Goal: Task Accomplishment & Management: Manage account settings

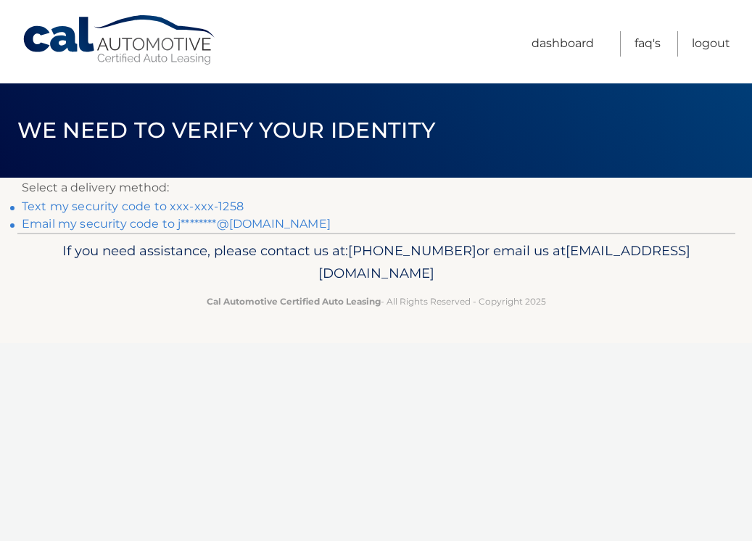
click at [70, 209] on link "Text my security code to xxx-xxx-1258" at bounding box center [133, 206] width 222 height 14
click at [105, 207] on link "Text my security code to xxx-xxx-1258" at bounding box center [133, 206] width 222 height 14
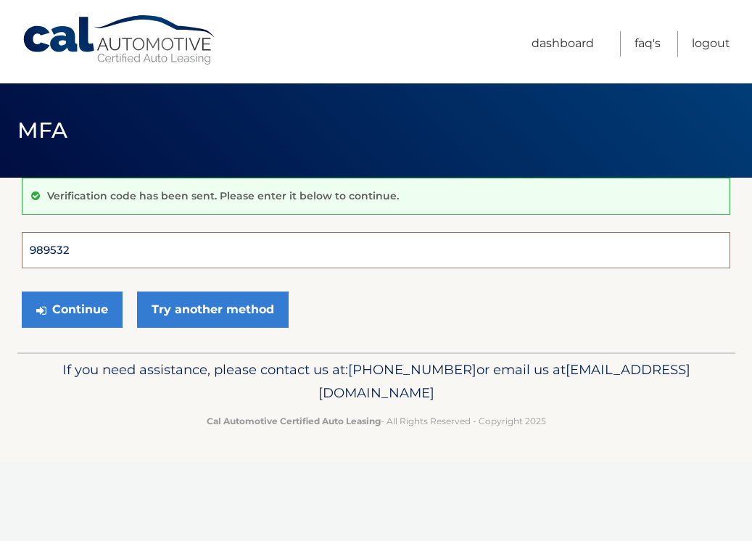
type input "989532"
click at [72, 309] on button "Continue" at bounding box center [72, 310] width 101 height 36
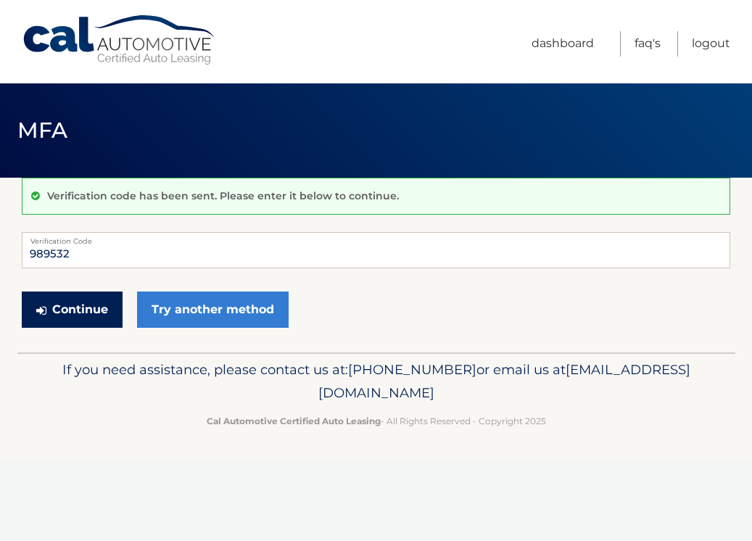
click at [78, 313] on button "Continue" at bounding box center [72, 310] width 101 height 36
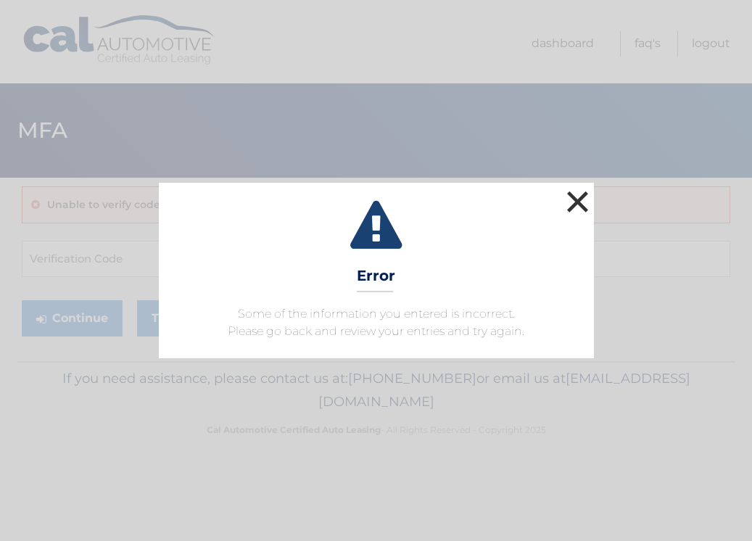
click at [586, 200] on button "×" at bounding box center [577, 201] width 29 height 29
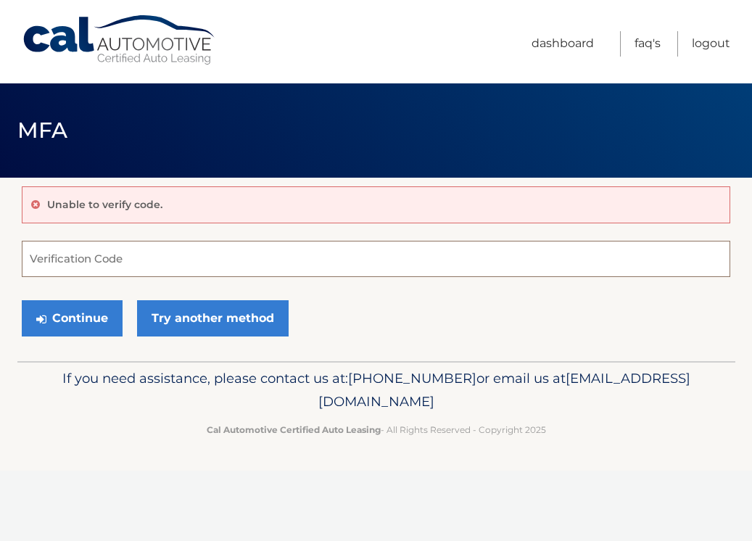
click at [527, 261] on input "Verification Code" at bounding box center [376, 259] width 709 height 36
click at [78, 259] on input "Verification Code" at bounding box center [376, 259] width 709 height 36
click at [34, 207] on icon at bounding box center [35, 204] width 9 height 10
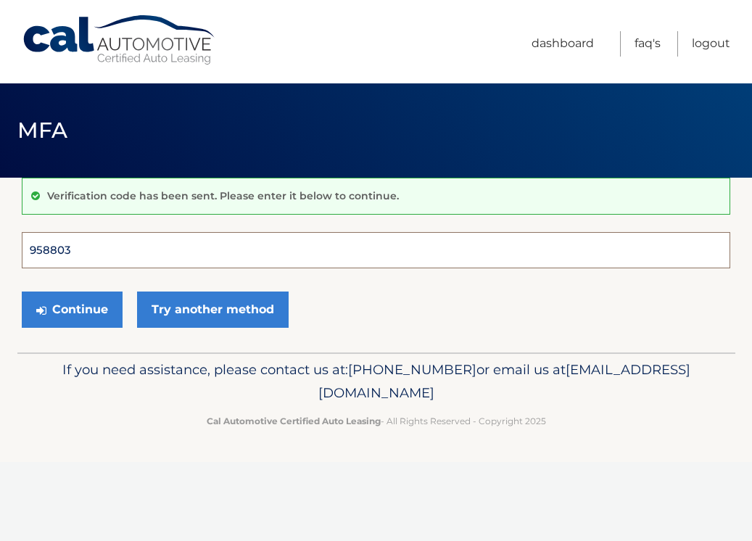
type input "958803"
click at [72, 309] on button "Continue" at bounding box center [72, 310] width 101 height 36
click at [144, 255] on input "958803" at bounding box center [376, 250] width 709 height 36
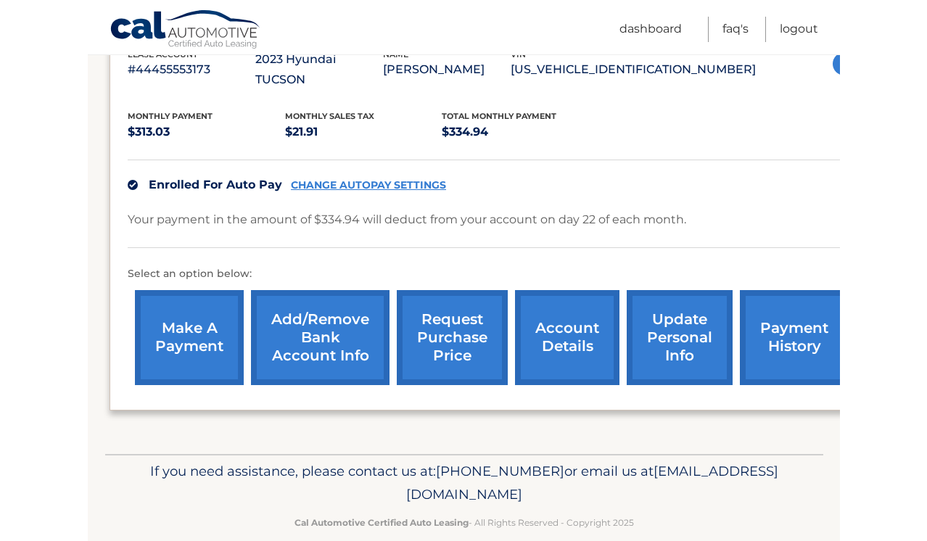
scroll to position [280, 0]
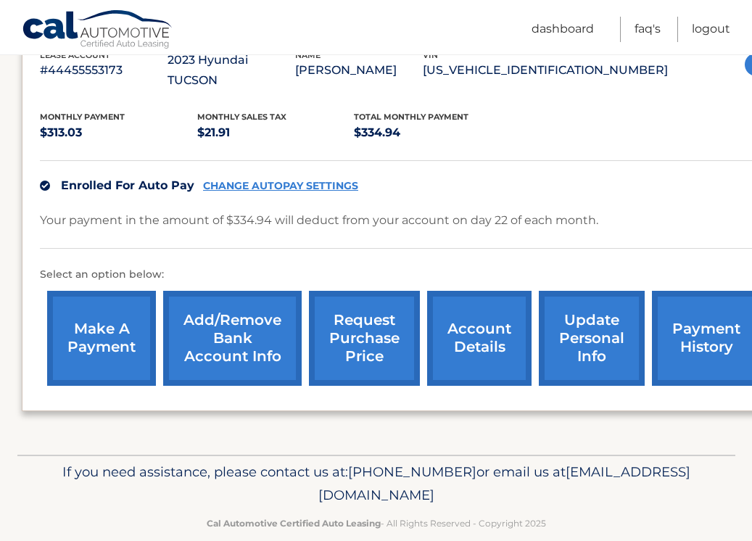
click at [474, 307] on link "account details" at bounding box center [479, 338] width 104 height 95
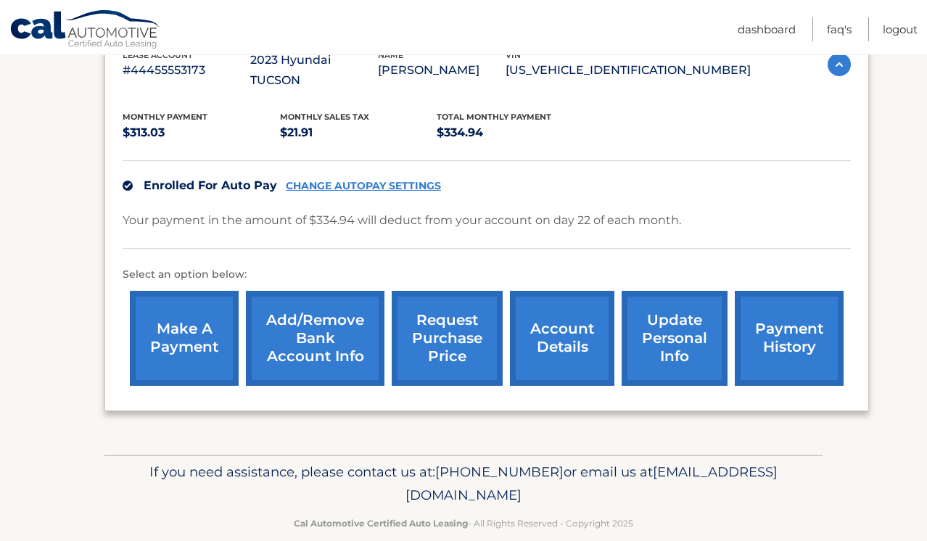
click at [445, 297] on link "request purchase price" at bounding box center [447, 338] width 111 height 95
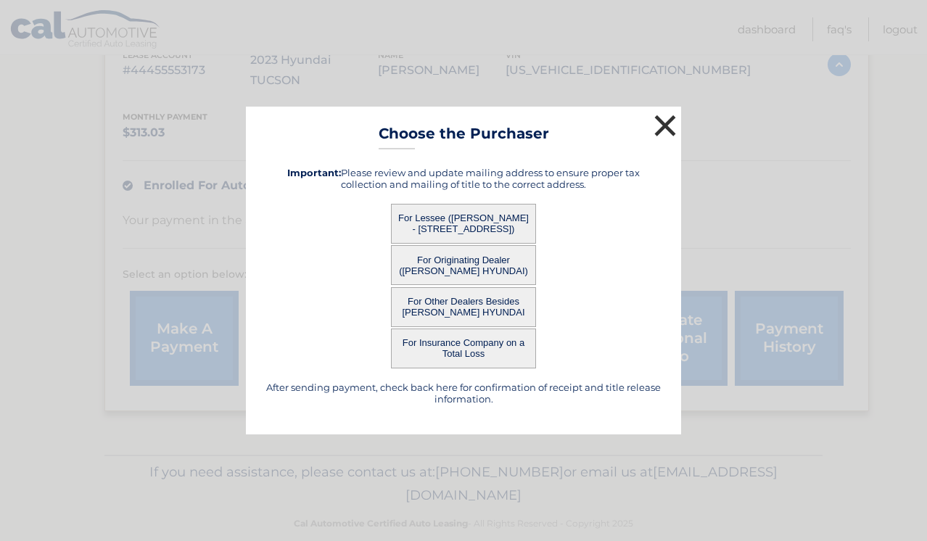
click at [666, 128] on button "×" at bounding box center [665, 125] width 29 height 29
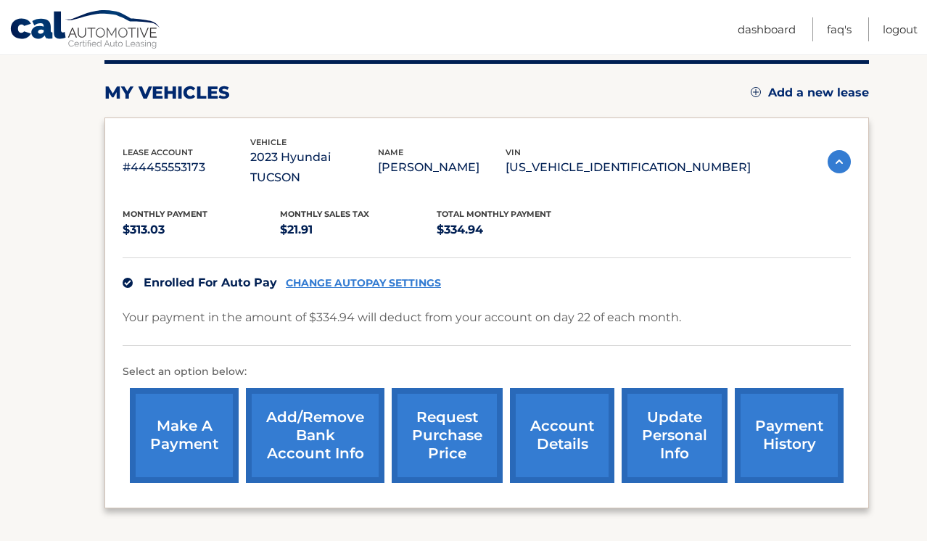
scroll to position [205, 0]
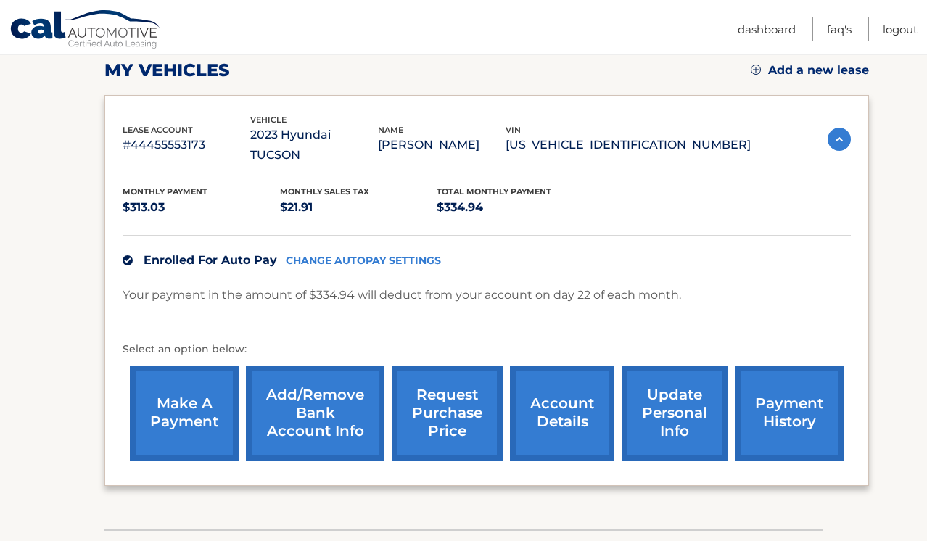
click at [553, 386] on link "account details" at bounding box center [562, 413] width 104 height 95
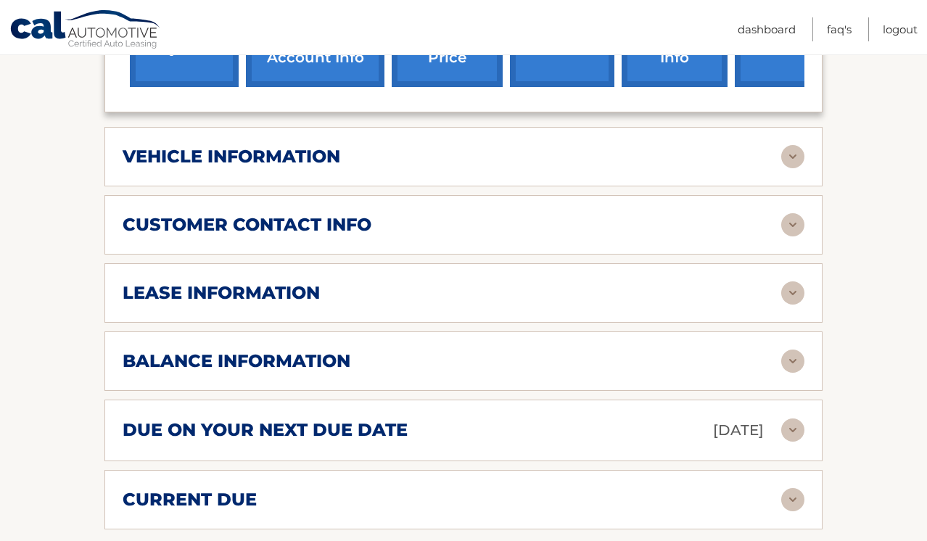
scroll to position [599, 0]
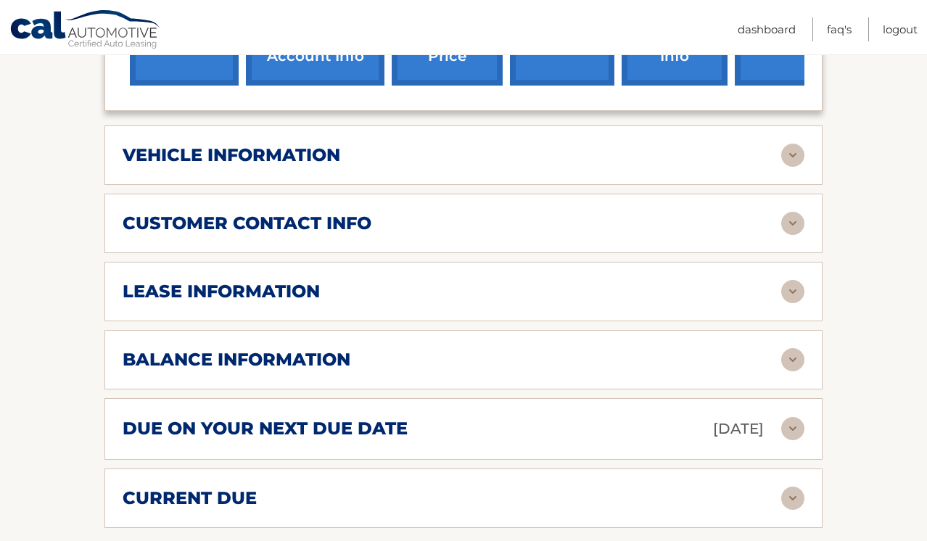
click at [751, 280] on img at bounding box center [792, 291] width 23 height 23
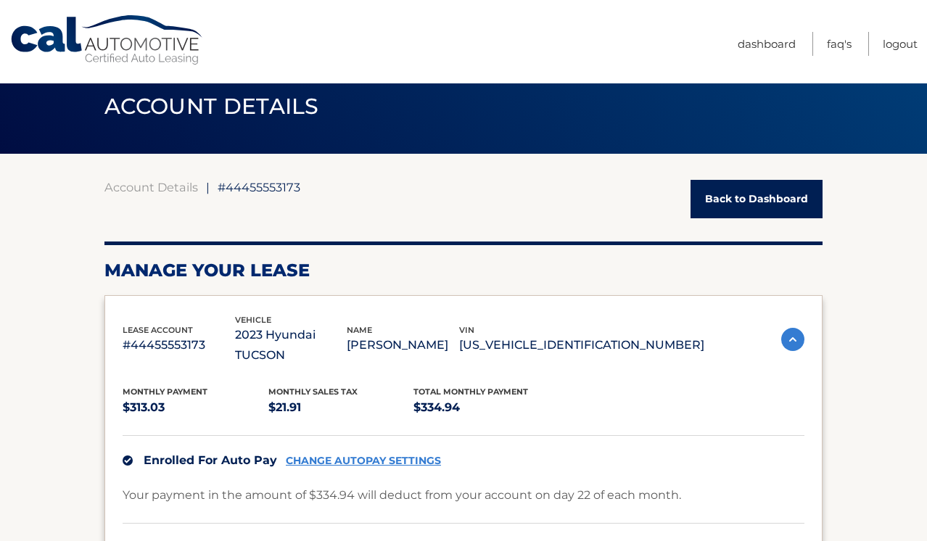
scroll to position [5, 0]
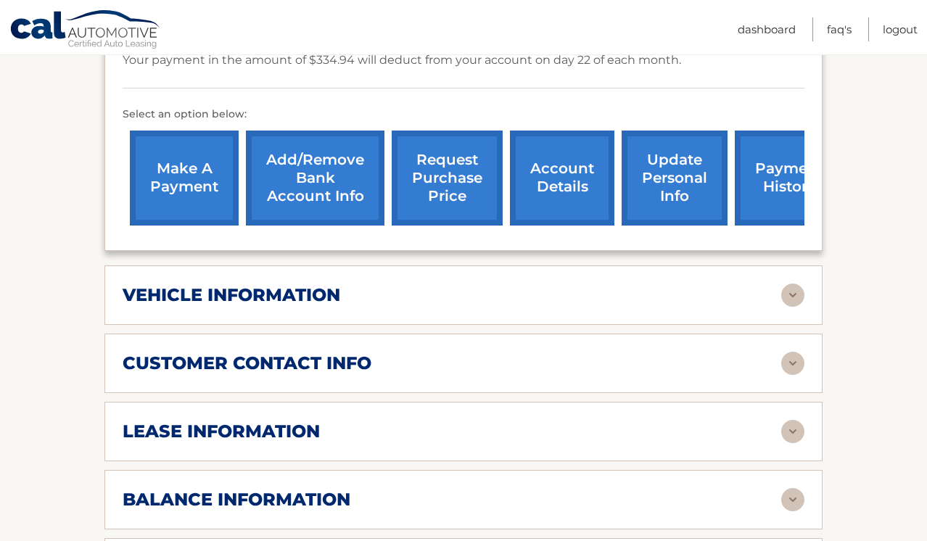
scroll to position [461, 0]
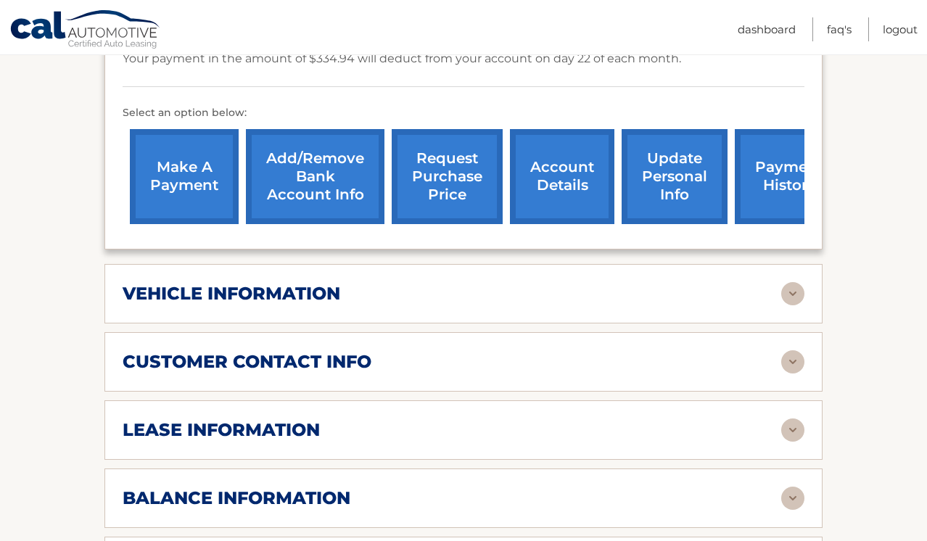
click at [791, 282] on img at bounding box center [792, 293] width 23 height 23
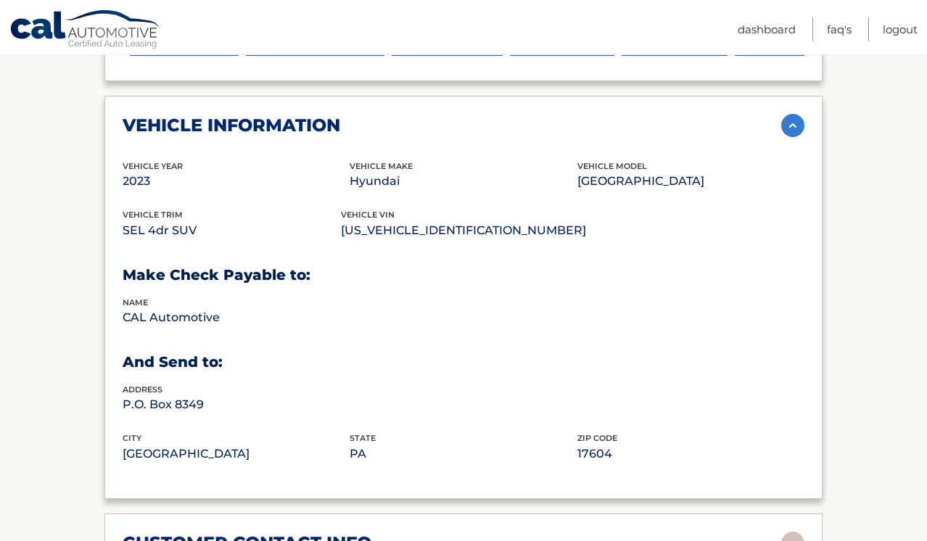
scroll to position [619, 0]
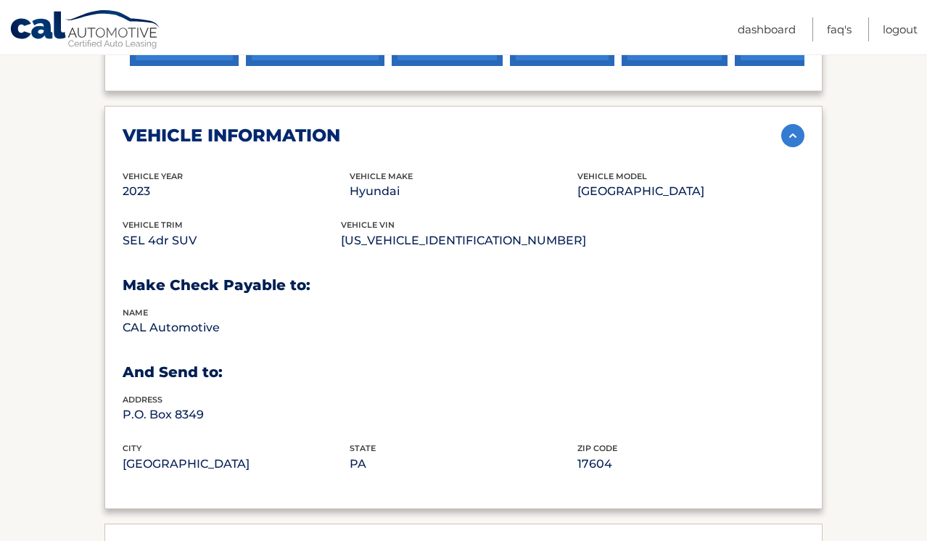
click at [793, 124] on img at bounding box center [792, 135] width 23 height 23
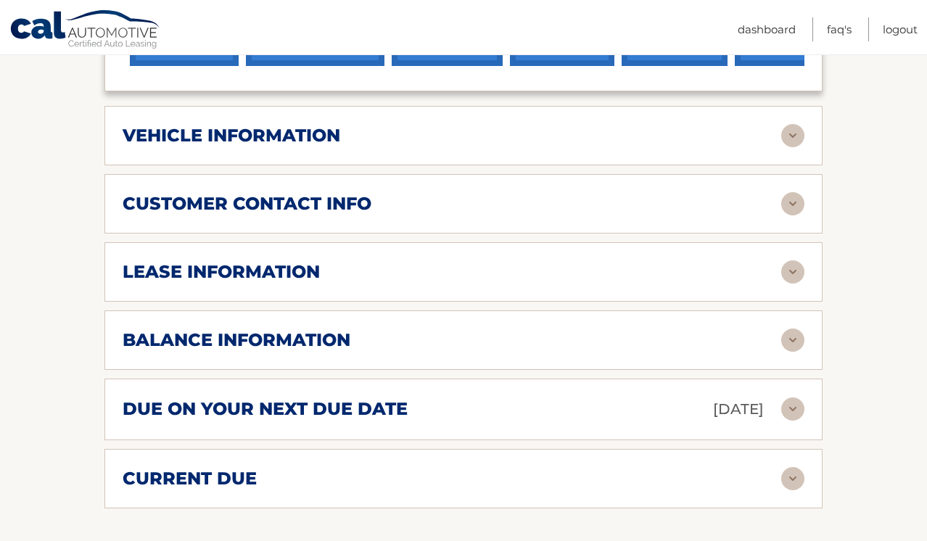
click at [793, 192] on img at bounding box center [792, 203] width 23 height 23
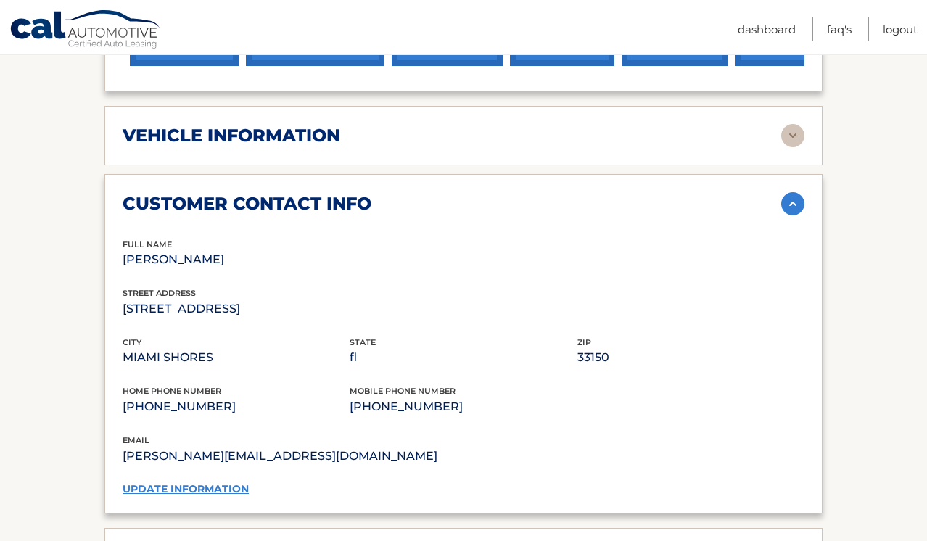
click at [202, 482] on link "update information" at bounding box center [186, 488] width 126 height 13
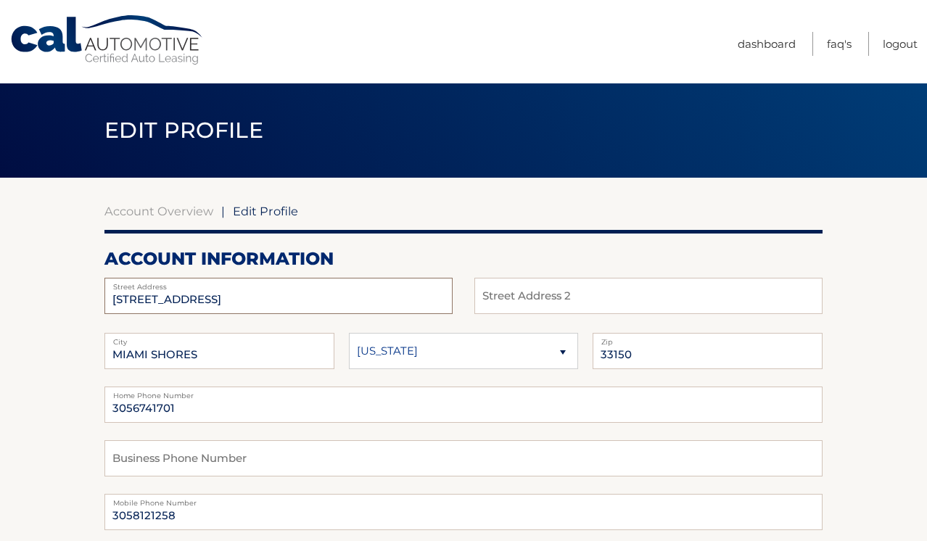
click at [227, 301] on input "9314 NW 2ND PL" at bounding box center [278, 296] width 348 height 36
type input "3301 NE 2nd Ave"
click at [212, 350] on input "MIAMI SHORES" at bounding box center [219, 351] width 230 height 36
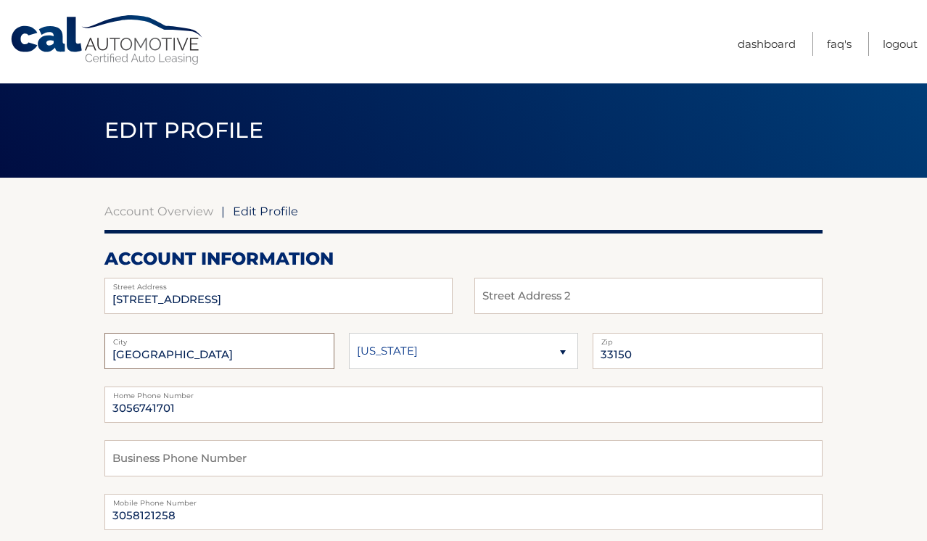
type input "MIAMI"
select select "FL"
click at [646, 352] on input "33150" at bounding box center [708, 351] width 230 height 36
type input "33137"
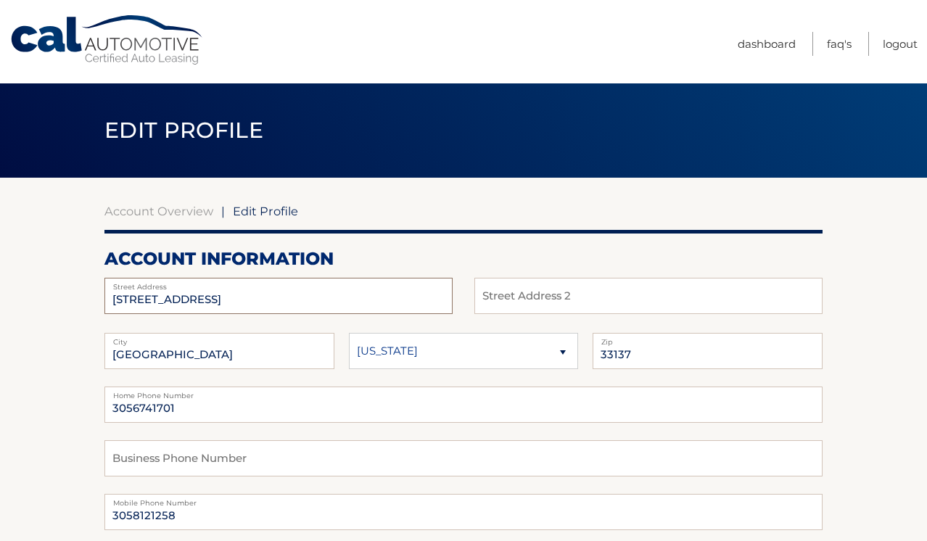
click at [357, 294] on input "3301 NE 2nd Ave" at bounding box center [278, 296] width 348 height 36
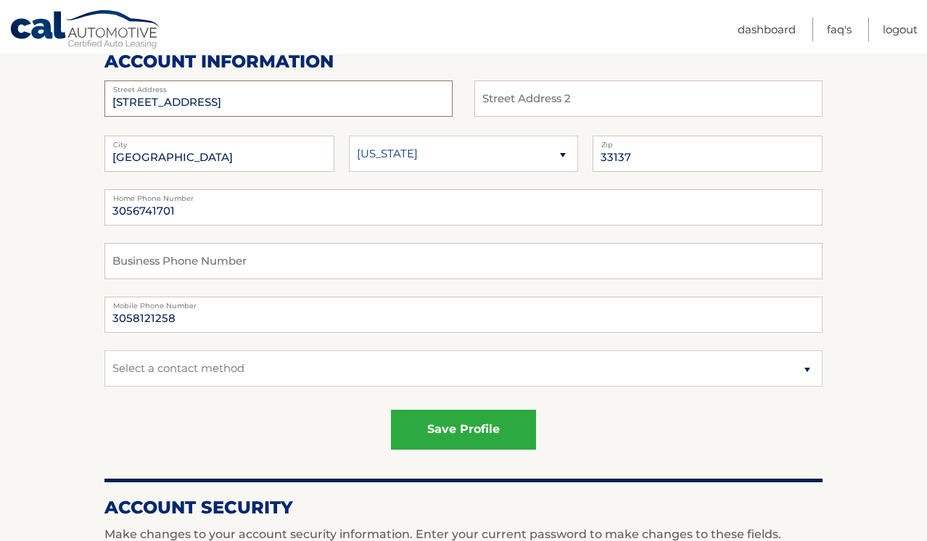
scroll to position [200, 0]
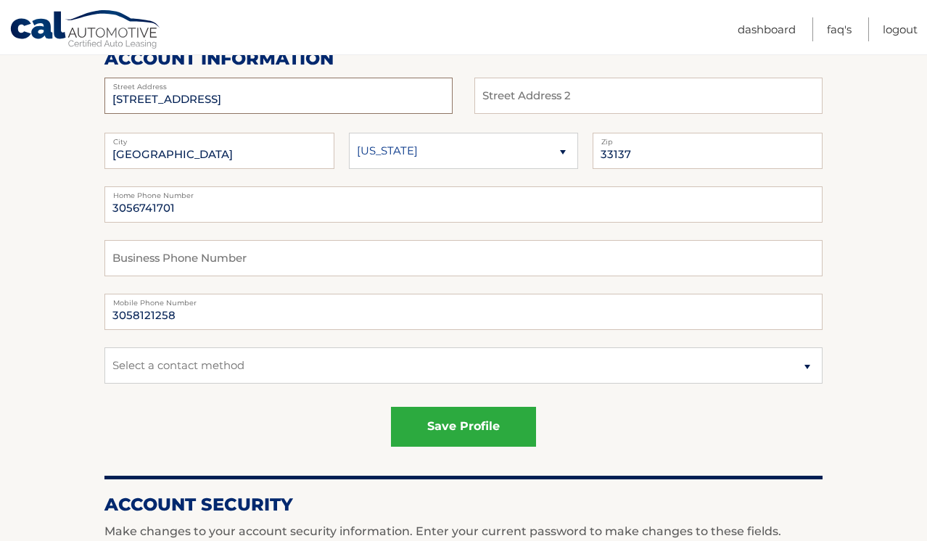
click at [163, 98] on input "3301 NE 2nd Ave Apt 903" at bounding box center [278, 96] width 348 height 36
type input "3301 NE 1st Ave Apt 903"
click at [458, 423] on button "save profile" at bounding box center [463, 427] width 145 height 40
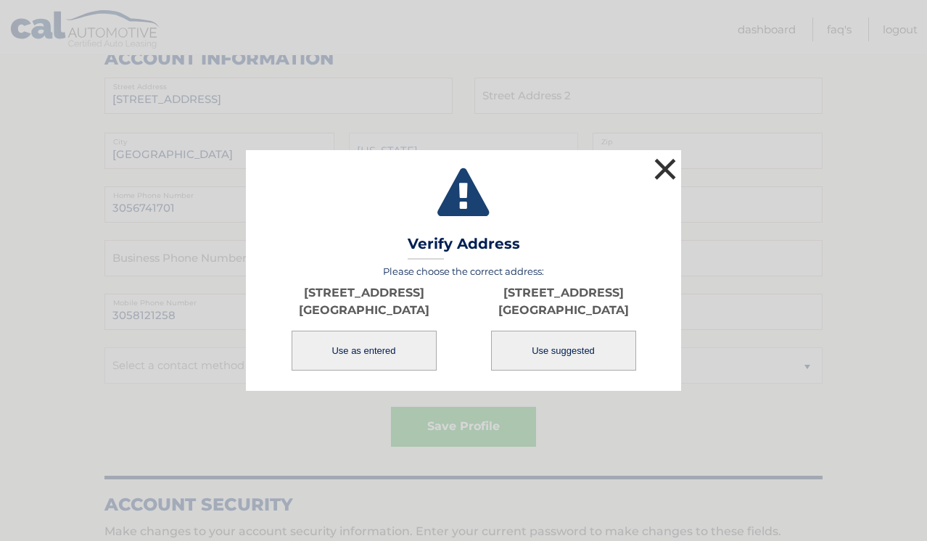
click at [668, 168] on button "×" at bounding box center [665, 168] width 29 height 29
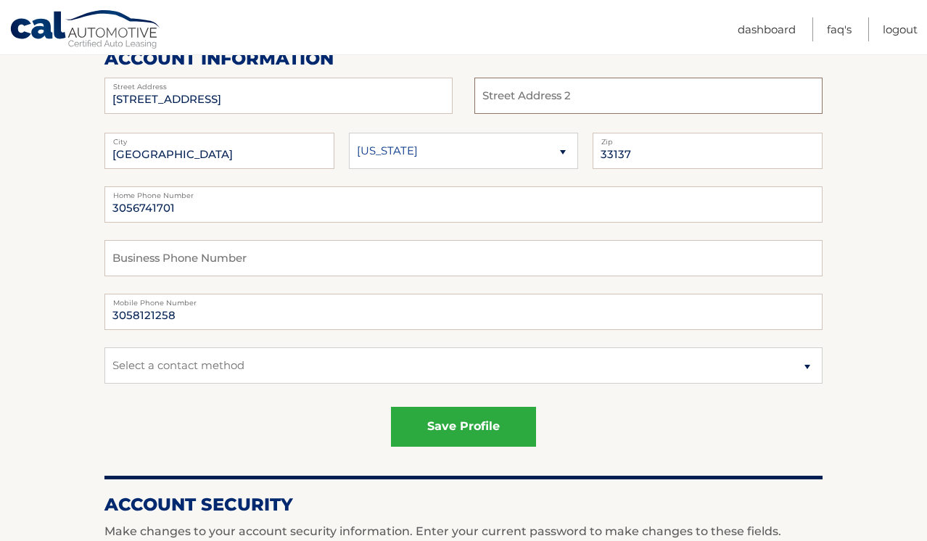
click at [505, 92] on input "text" at bounding box center [648, 96] width 348 height 36
type input "A"
click at [436, 418] on button "save profile" at bounding box center [463, 427] width 145 height 40
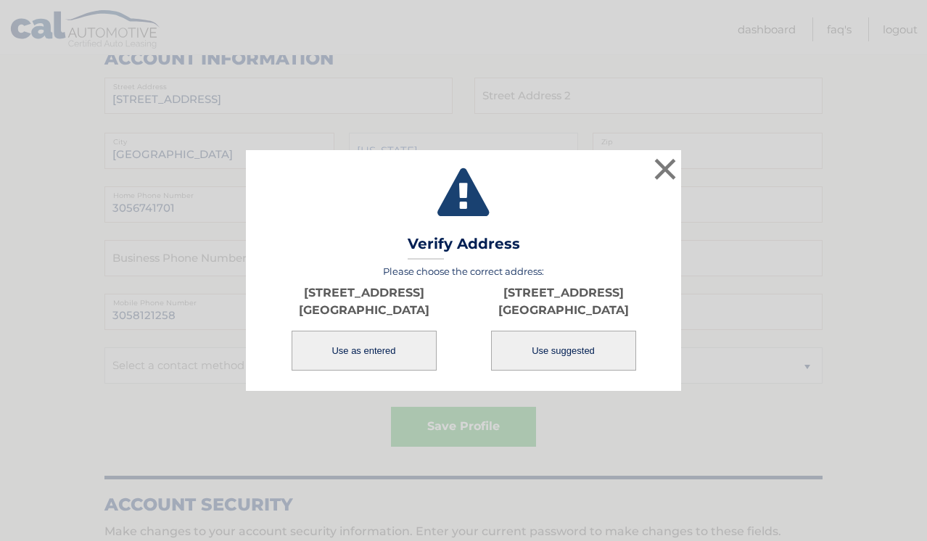
click at [453, 426] on div "× Validating Verify Address Please choose the correct address: 3301 NE 1st Ave …" at bounding box center [463, 270] width 927 height 541
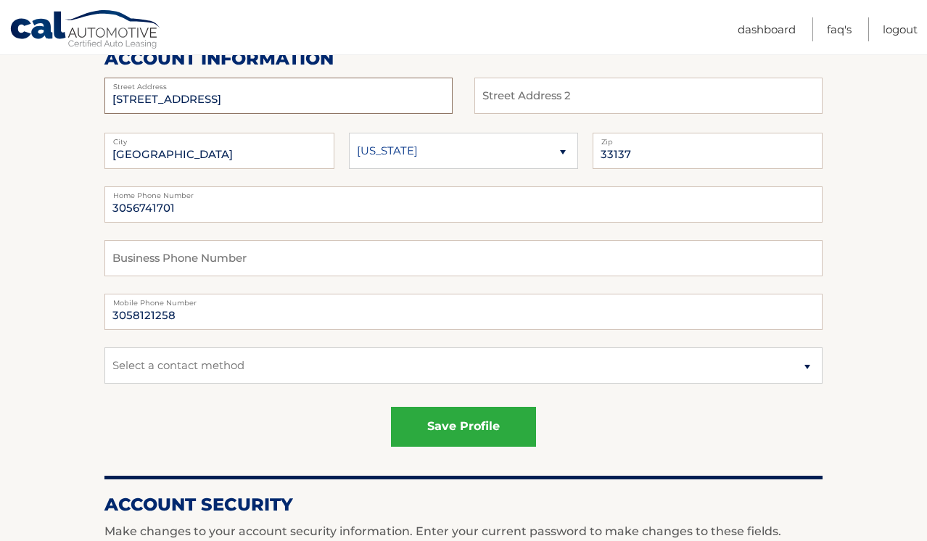
click at [191, 102] on input "3301 NE 1st Ave Apt 903" at bounding box center [278, 96] width 348 height 36
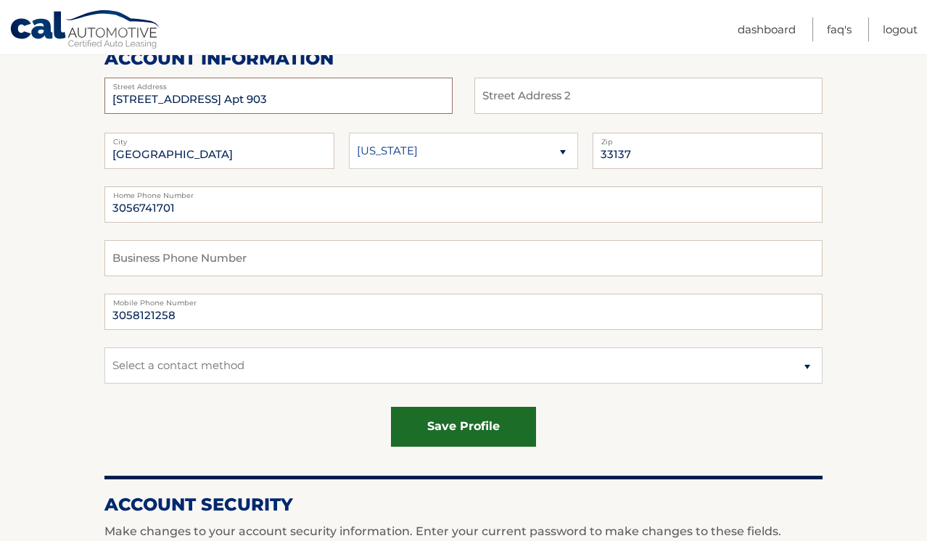
type input "3301 NE 1st Ave. Apt 903"
click at [462, 425] on button "save profile" at bounding box center [463, 427] width 145 height 40
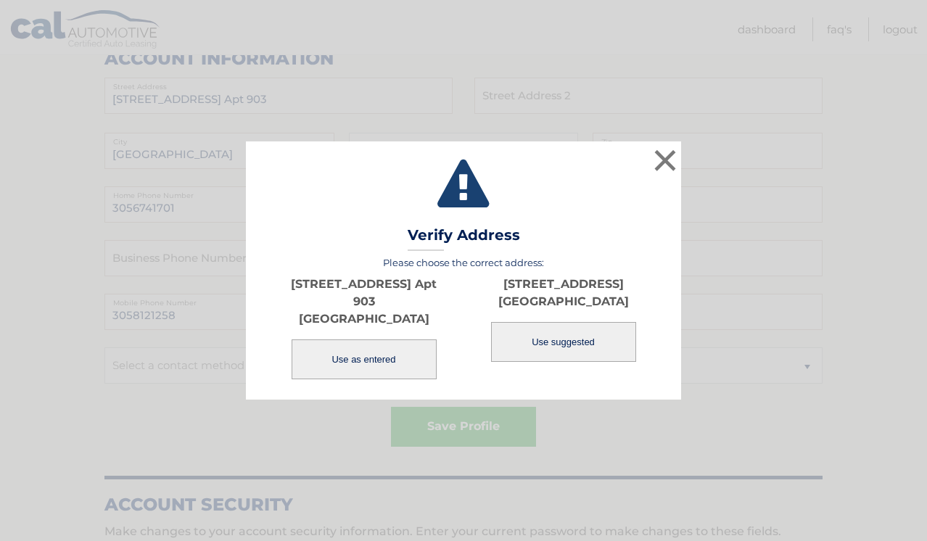
click at [355, 346] on button "Use as entered" at bounding box center [364, 359] width 145 height 40
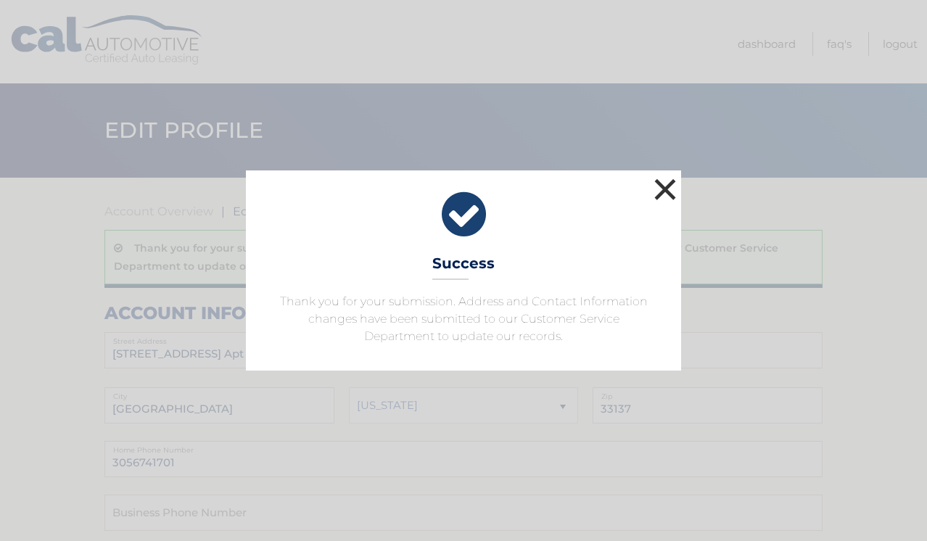
click at [664, 191] on button "×" at bounding box center [665, 189] width 29 height 29
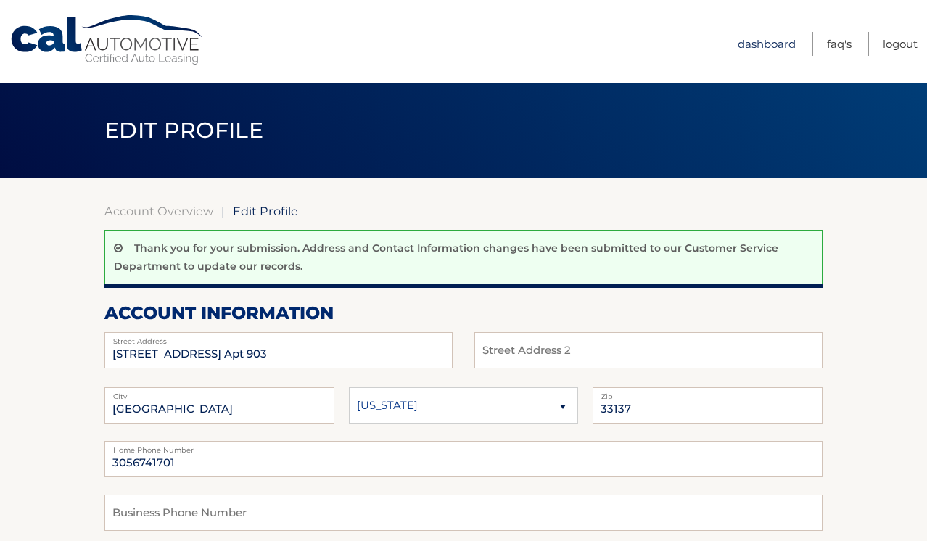
click at [770, 44] on link "Dashboard" at bounding box center [767, 44] width 58 height 24
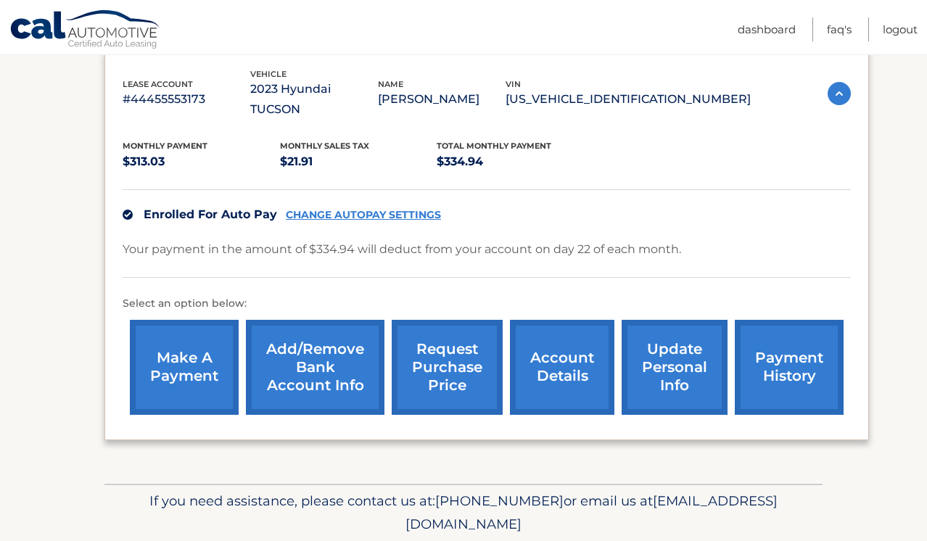
scroll to position [250, 0]
click at [567, 348] on link "account details" at bounding box center [562, 368] width 104 height 95
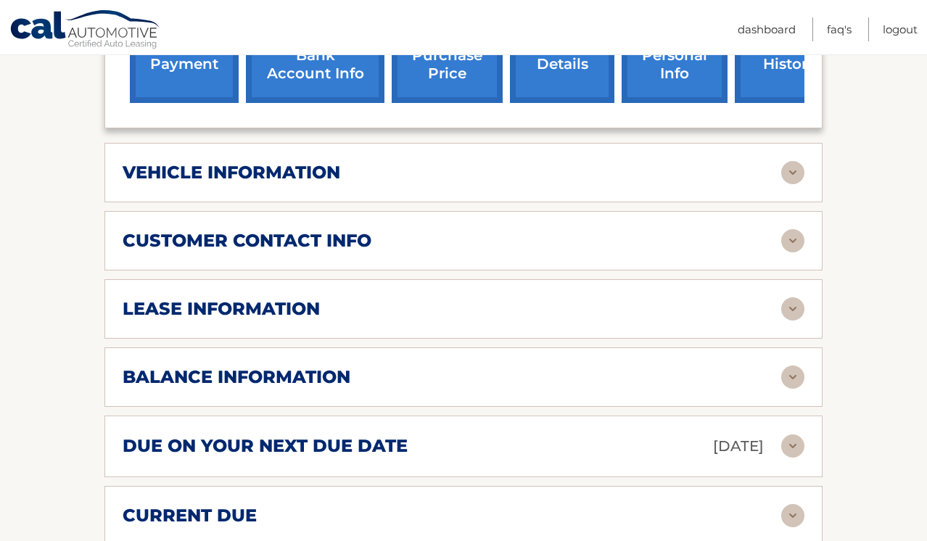
scroll to position [593, 0]
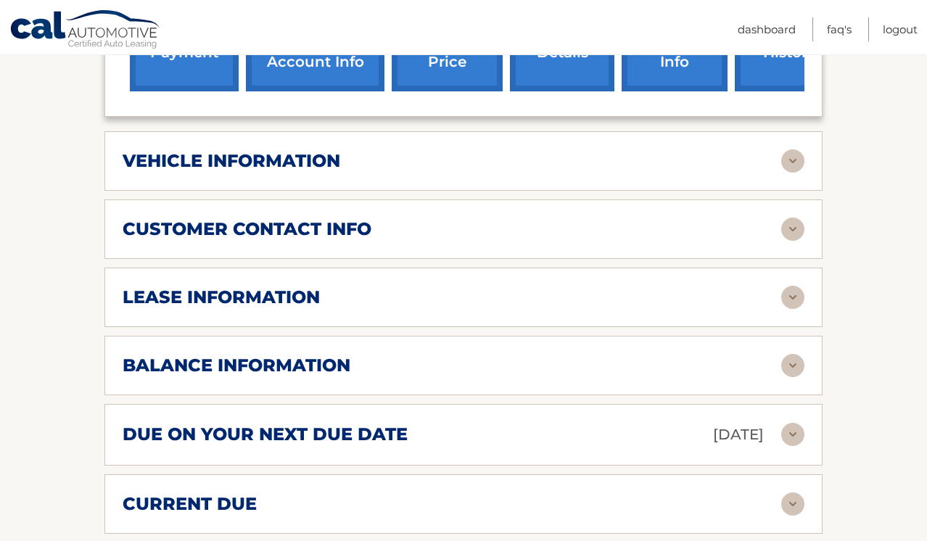
click at [790, 286] on img at bounding box center [792, 297] width 23 height 23
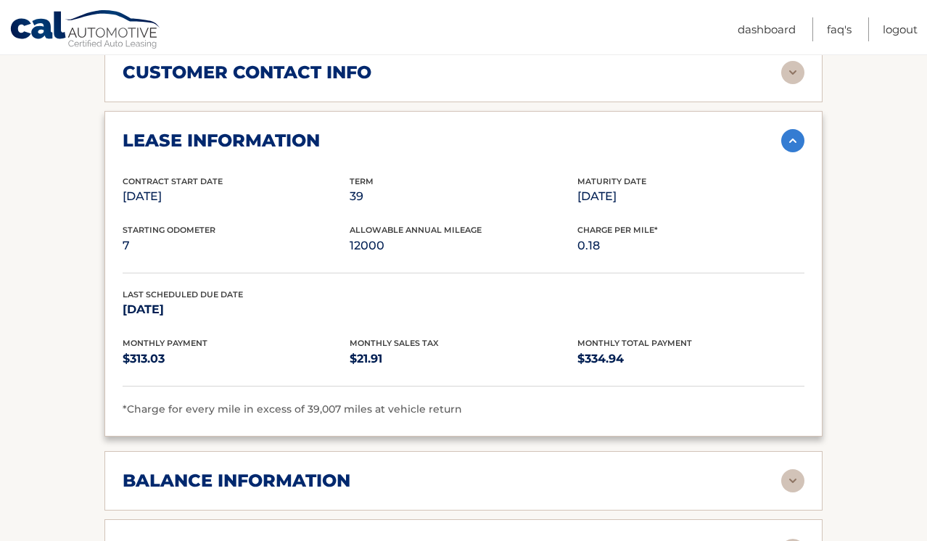
scroll to position [749, 0]
click at [791, 130] on img at bounding box center [792, 141] width 23 height 23
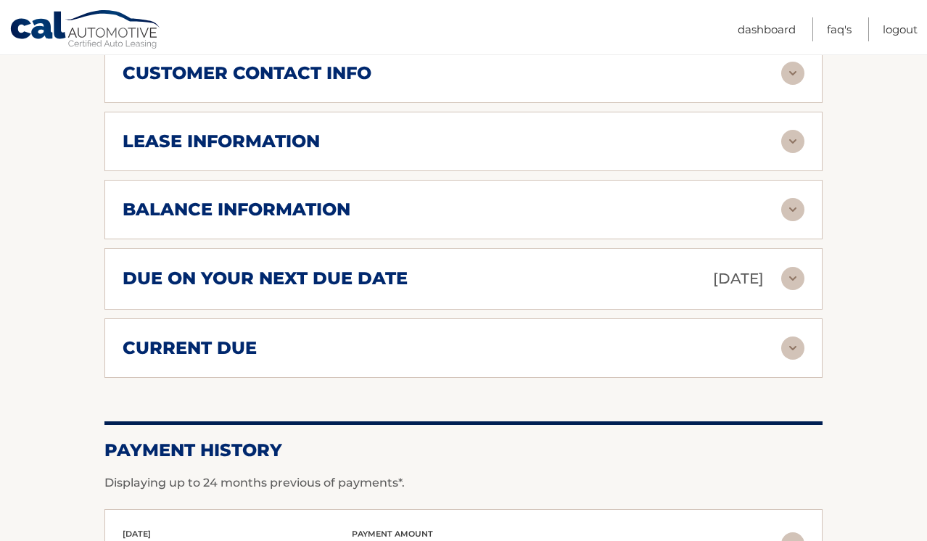
click at [790, 130] on img at bounding box center [792, 141] width 23 height 23
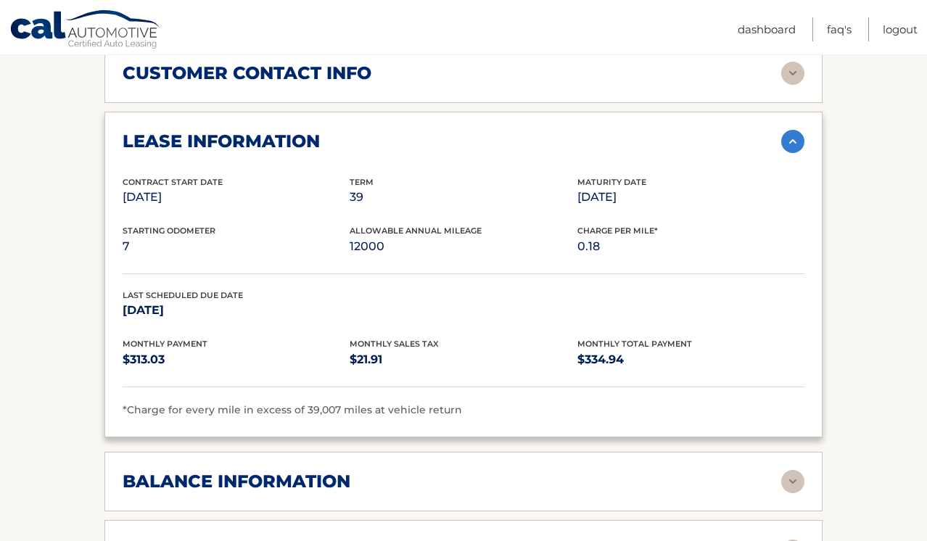
click at [790, 130] on img at bounding box center [792, 141] width 23 height 23
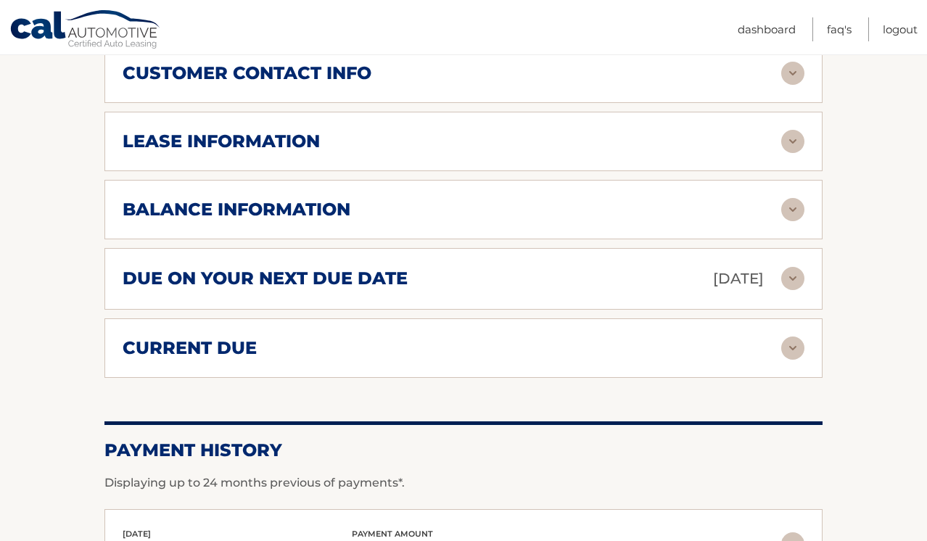
click at [793, 198] on img at bounding box center [792, 209] width 23 height 23
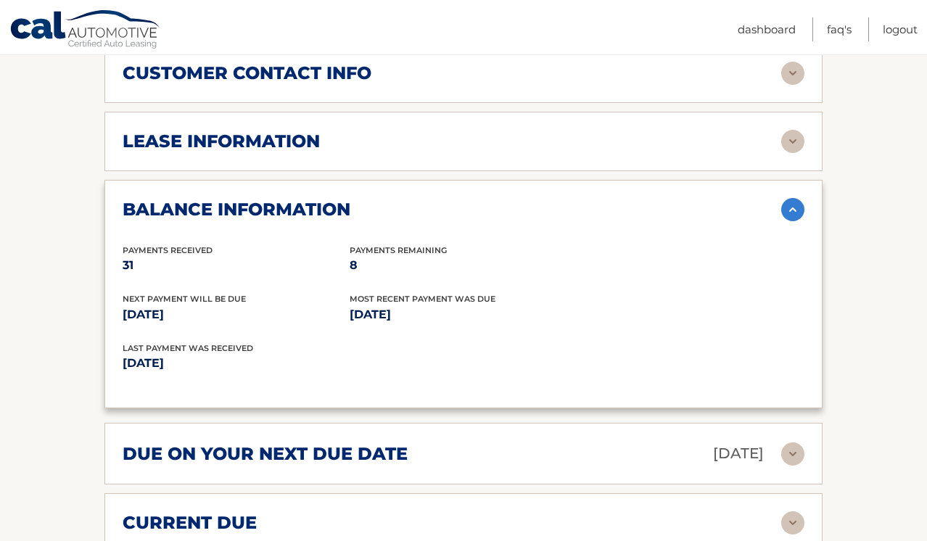
click at [794, 198] on img at bounding box center [792, 209] width 23 height 23
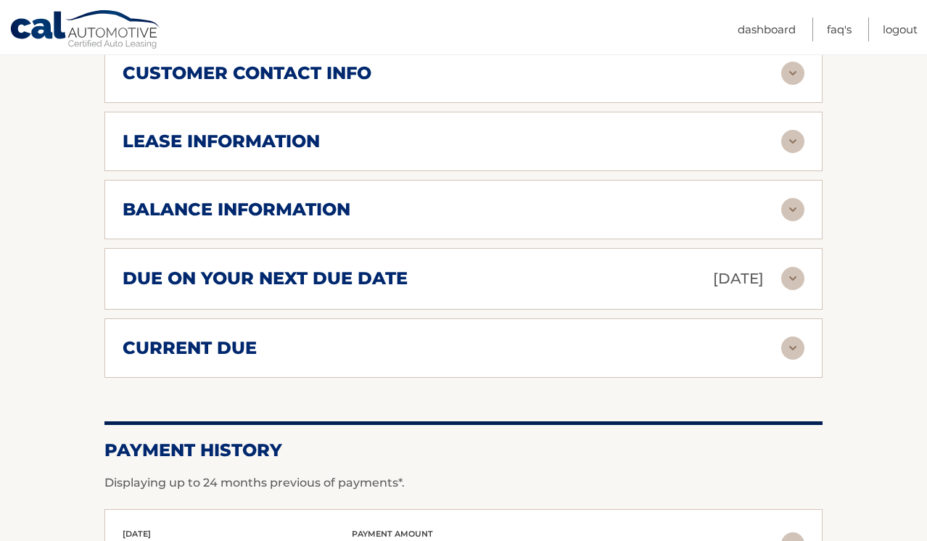
click at [790, 336] on img at bounding box center [792, 347] width 23 height 23
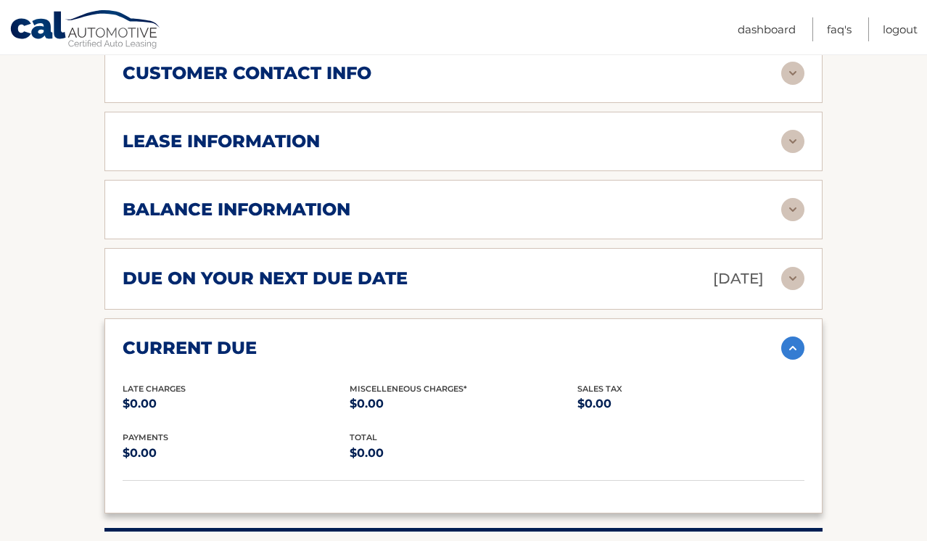
click at [790, 336] on img at bounding box center [792, 347] width 23 height 23
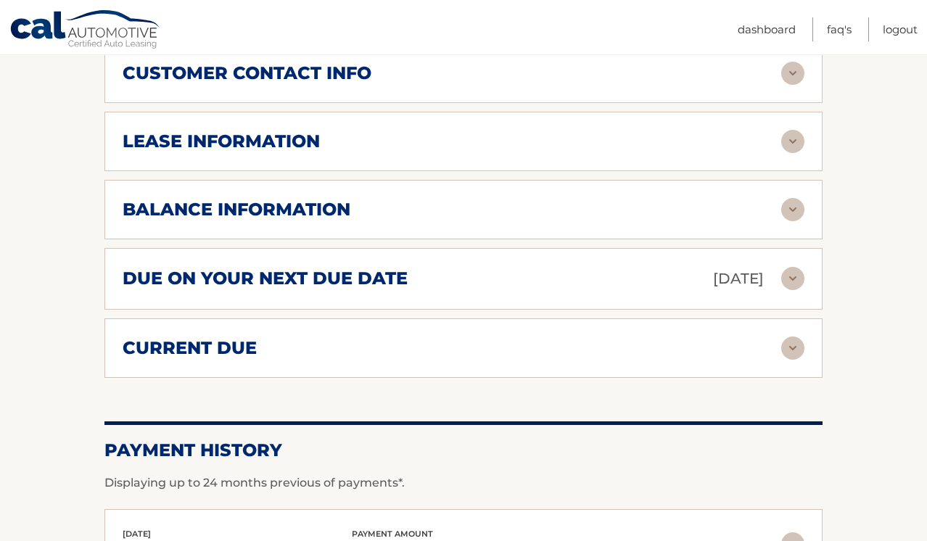
click at [785, 267] on img at bounding box center [792, 278] width 23 height 23
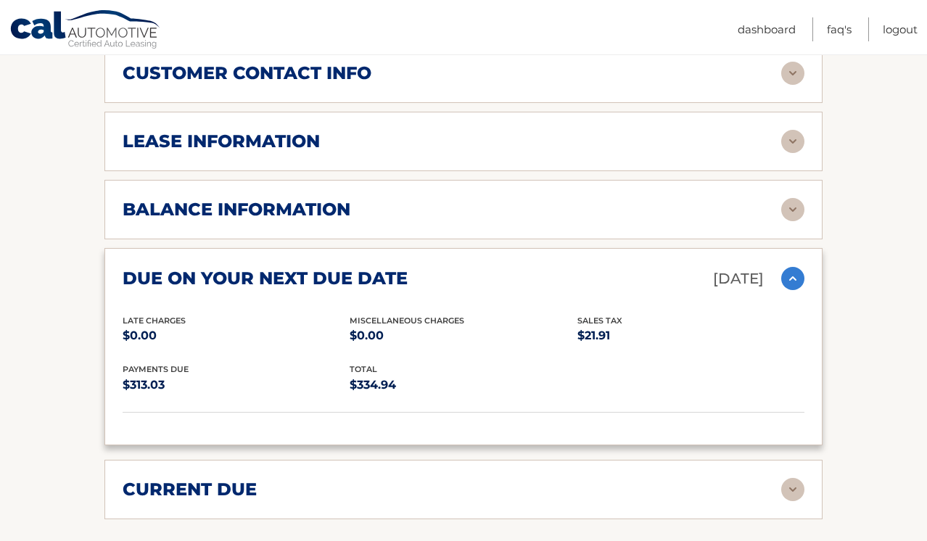
click at [785, 267] on img at bounding box center [792, 278] width 23 height 23
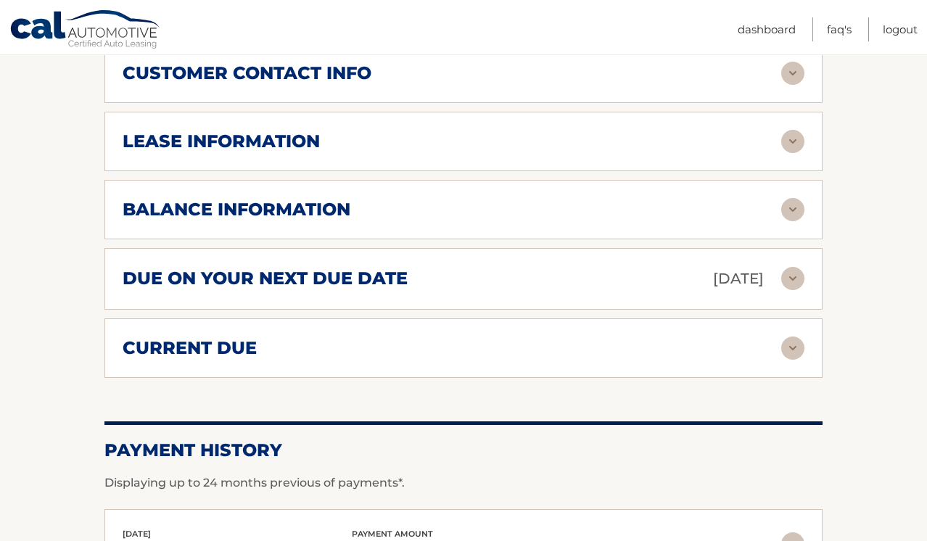
click at [793, 336] on img at bounding box center [792, 347] width 23 height 23
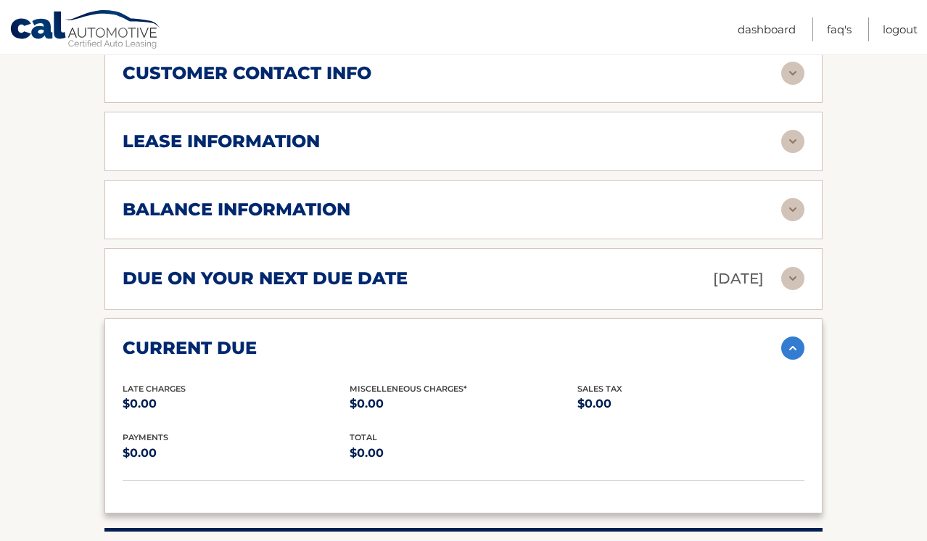
click at [793, 336] on img at bounding box center [792, 347] width 23 height 23
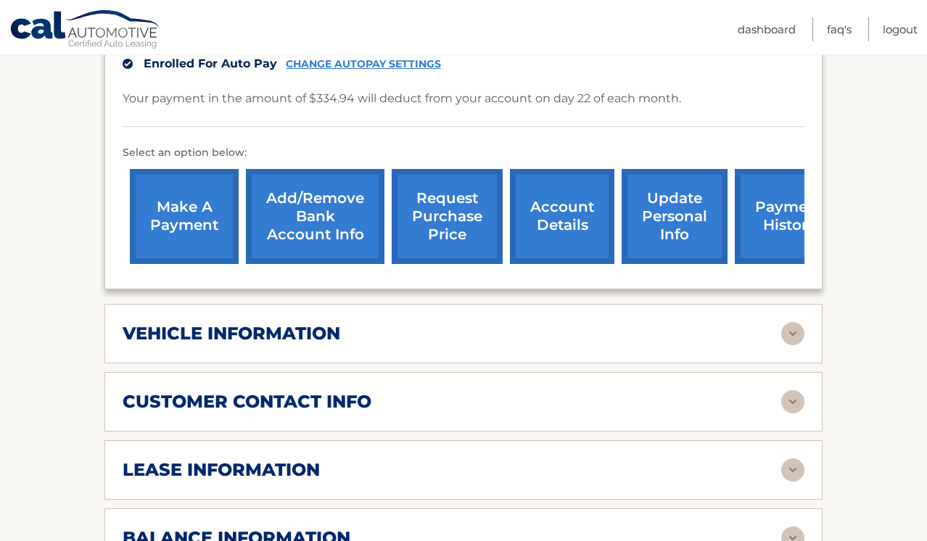
scroll to position [419, 0]
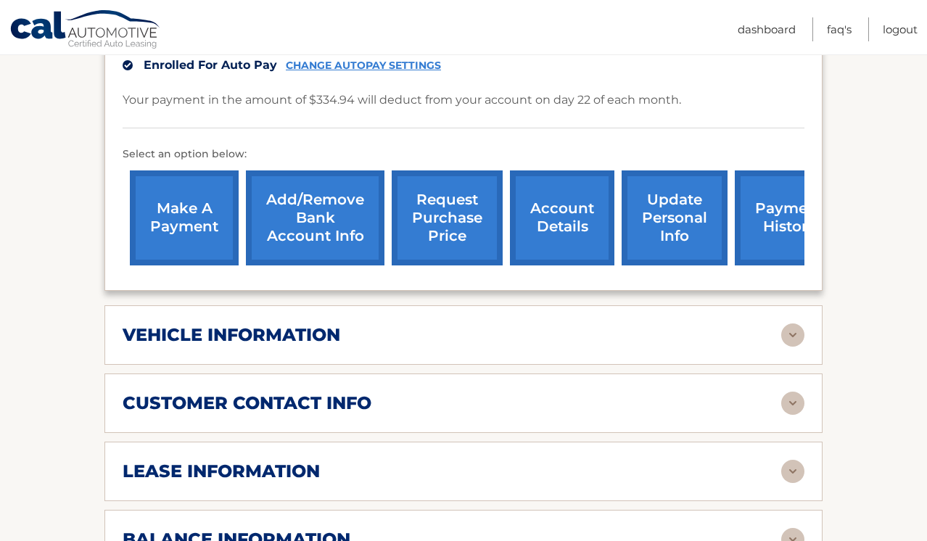
click at [436, 200] on link "request purchase price" at bounding box center [447, 217] width 111 height 95
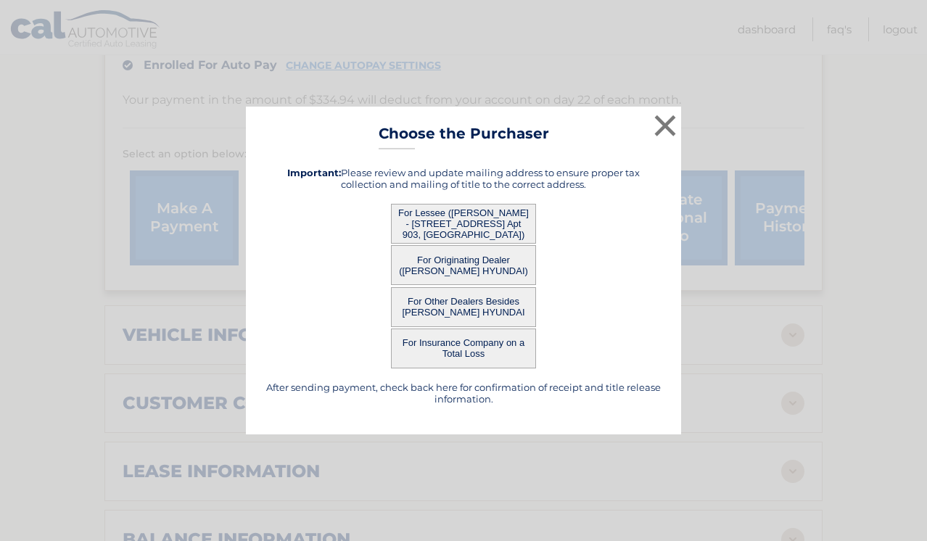
click at [467, 220] on button "For Lessee (JOVANY BANDOMO - 3301 NE 1st Ave. Apt 903, MIAMI, FL 33137)" at bounding box center [463, 224] width 145 height 40
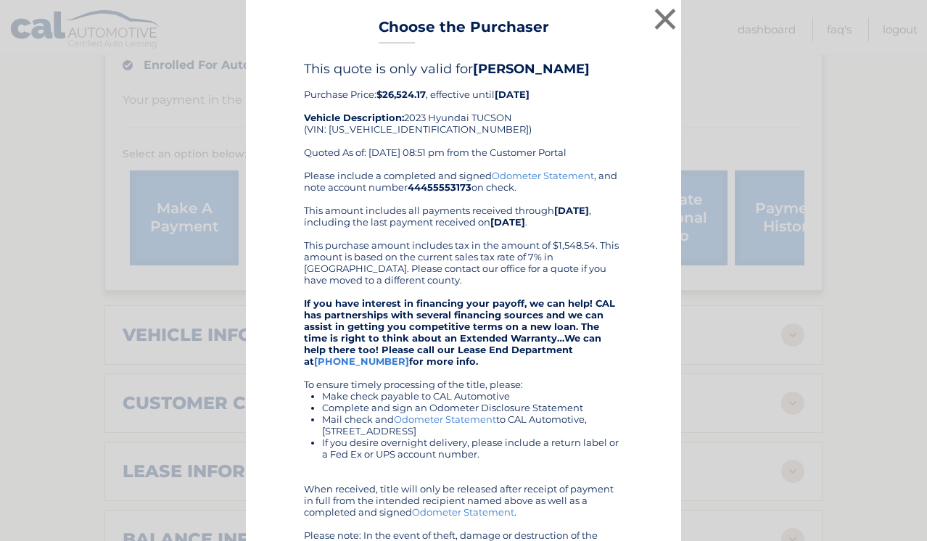
scroll to position [0, 0]
click at [664, 18] on button "×" at bounding box center [665, 18] width 29 height 29
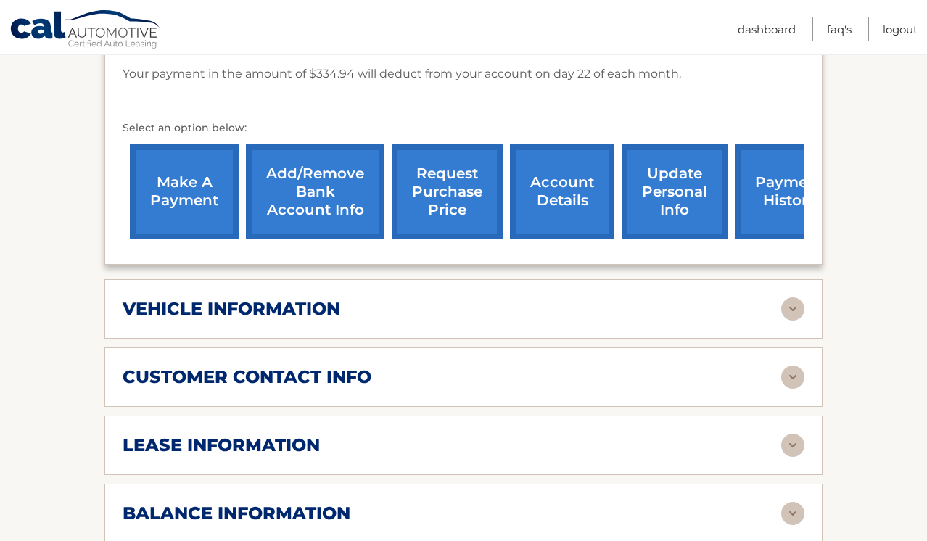
scroll to position [448, 0]
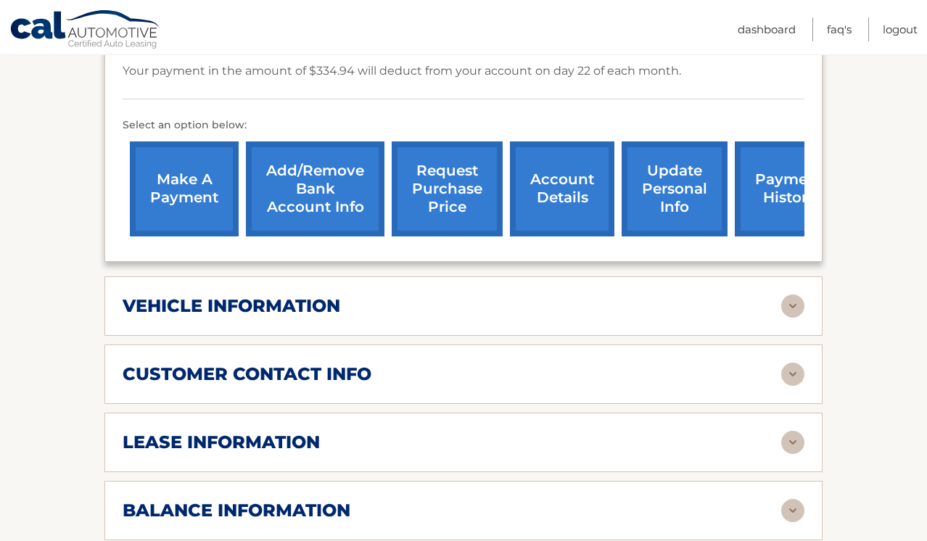
click at [788, 431] on img at bounding box center [792, 442] width 23 height 23
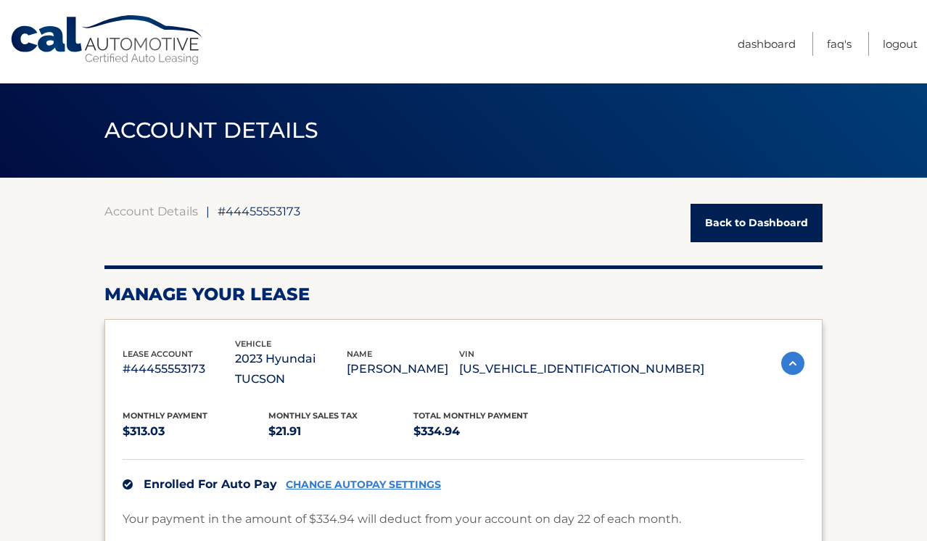
scroll to position [0, 0]
click at [896, 42] on link "Logout" at bounding box center [900, 44] width 35 height 24
